Goal: Information Seeking & Learning: Learn about a topic

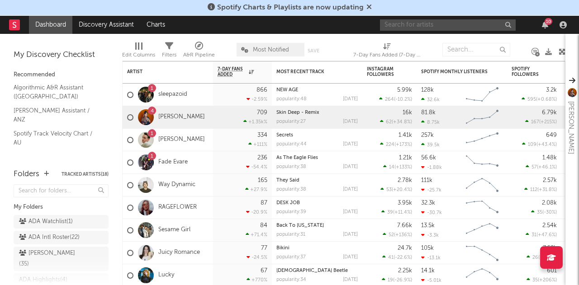
click at [454, 29] on input "text" at bounding box center [448, 24] width 136 height 11
type input "speed"
click at [211, 5] on icon at bounding box center [211, 6] width 7 height 7
click at [458, 28] on input "speed" at bounding box center [448, 24] width 136 height 11
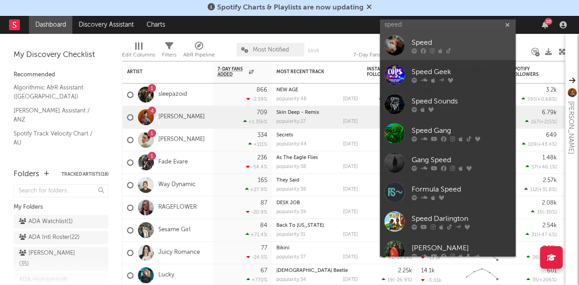
click at [451, 44] on div "Speed" at bounding box center [462, 43] width 100 height 11
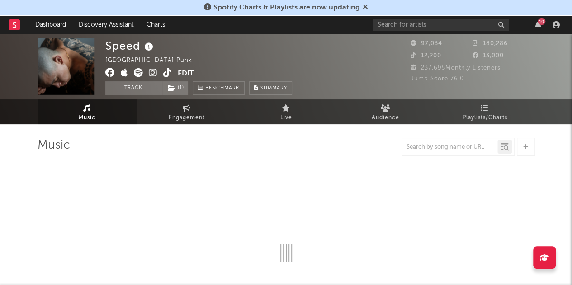
select select "6m"
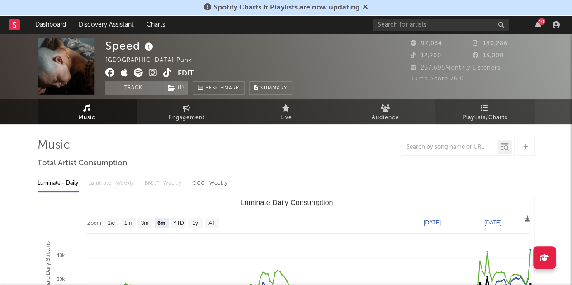
click at [500, 109] on link "Playlists/Charts" at bounding box center [486, 112] width 100 height 25
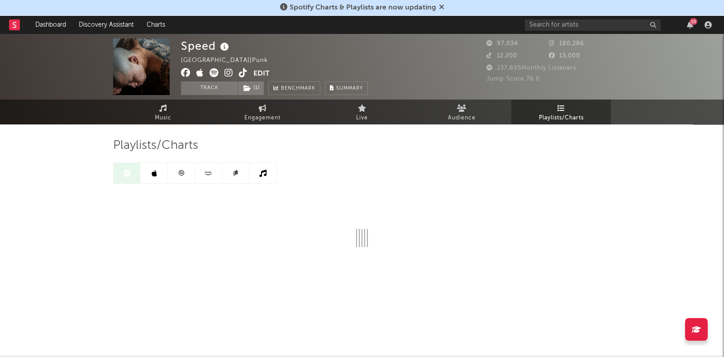
drag, startPoint x: 535, startPoint y: 3, endPoint x: 422, endPoint y: 65, distance: 128.9
click at [422, 65] on div "Speed Australia | Punk Edit Track ( 1 ) Benchmark Summary" at bounding box center [328, 66] width 294 height 57
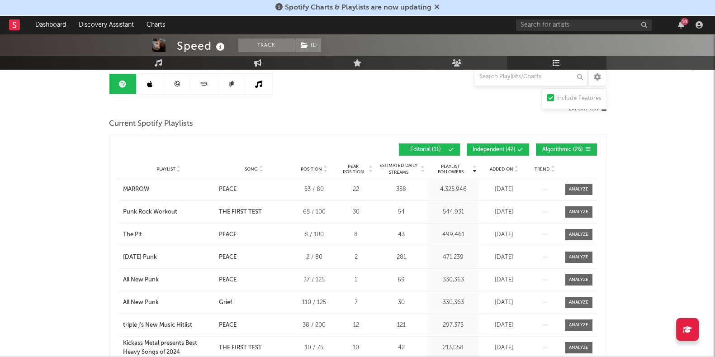
scroll to position [94, 0]
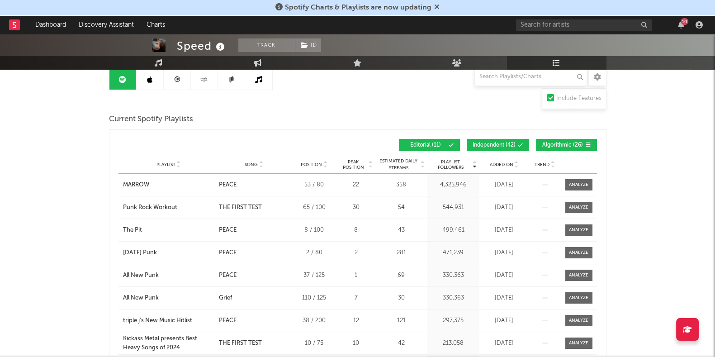
click at [251, 163] on span "Song" at bounding box center [251, 164] width 13 height 5
